Goal: Browse casually

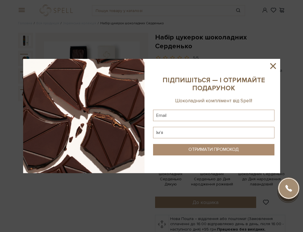
click at [274, 66] on icon at bounding box center [273, 66] width 10 height 10
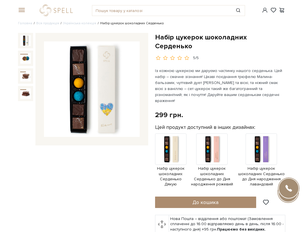
click at [101, 87] on img at bounding box center [91, 88] width 95 height 95
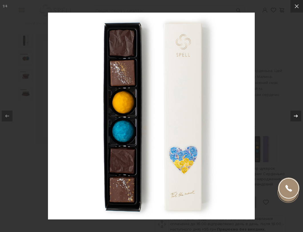
click at [296, 118] on icon at bounding box center [296, 116] width 7 height 7
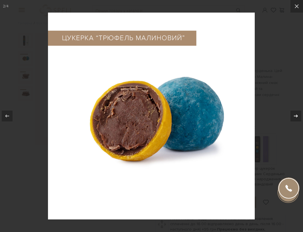
click at [296, 118] on icon at bounding box center [296, 116] width 7 height 7
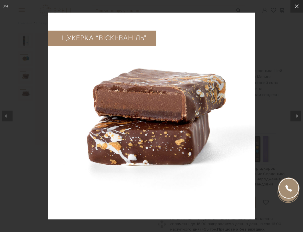
click at [296, 118] on icon at bounding box center [296, 116] width 7 height 7
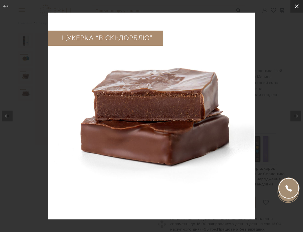
click at [295, 10] on button at bounding box center [297, 6] width 13 height 13
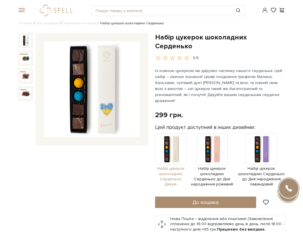
click at [173, 135] on img at bounding box center [170, 148] width 31 height 31
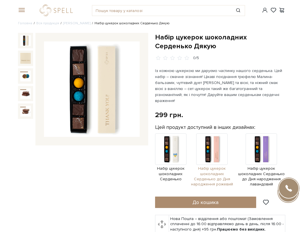
click at [215, 137] on img at bounding box center [211, 148] width 31 height 31
